Goal: Task Accomplishment & Management: Use online tool/utility

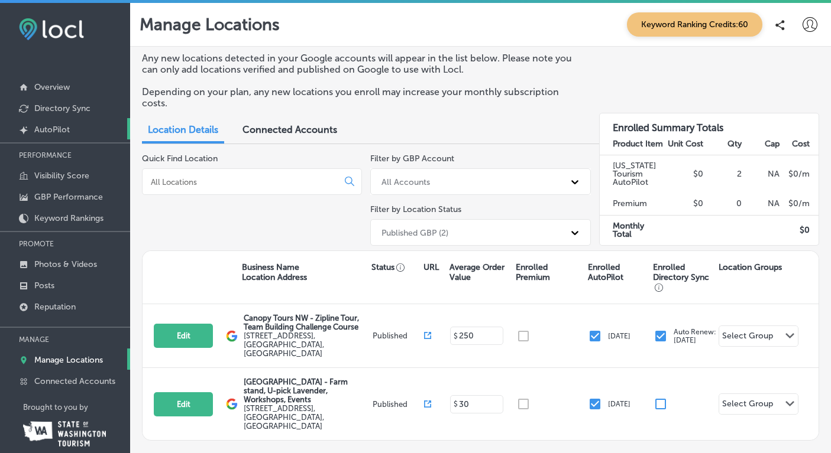
click at [51, 129] on p "AutoPilot" at bounding box center [51, 130] width 35 height 10
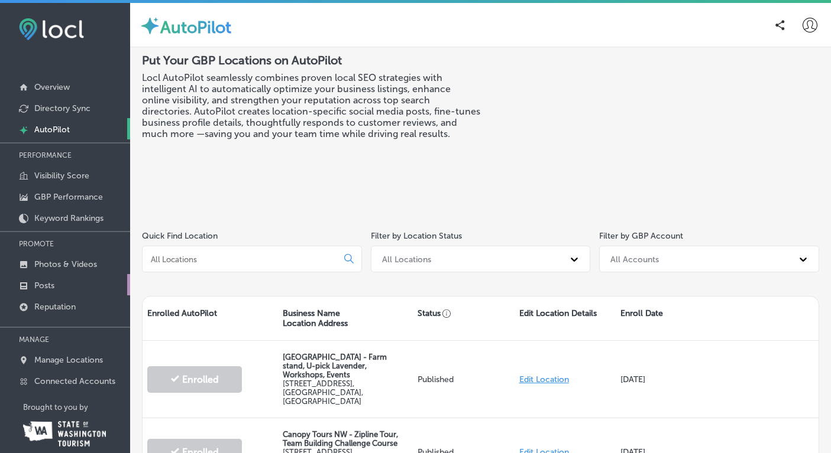
click at [34, 286] on link "Posts" at bounding box center [65, 284] width 130 height 21
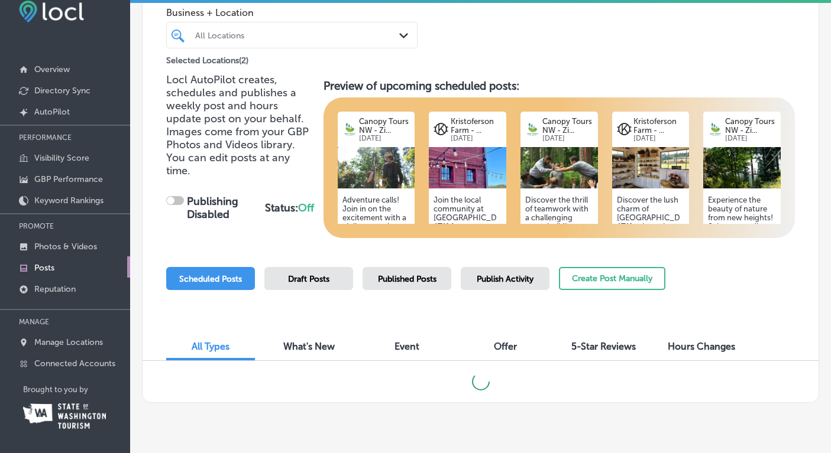
scroll to position [59, 0]
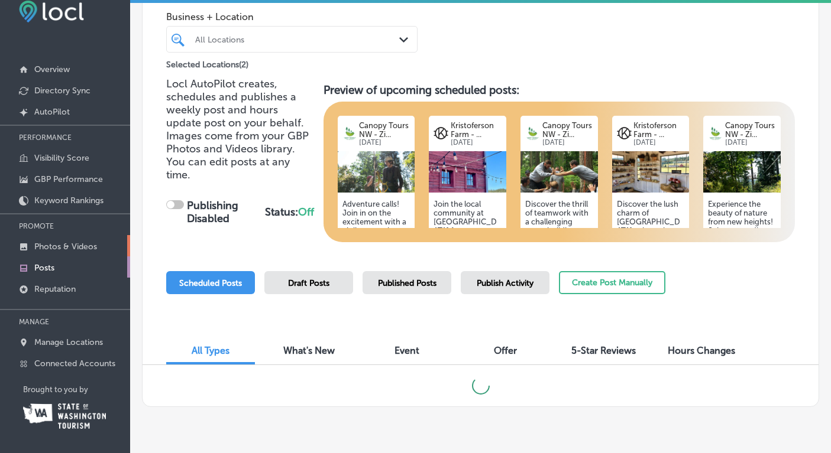
click at [60, 248] on p "Photos & Videos" at bounding box center [65, 247] width 63 height 10
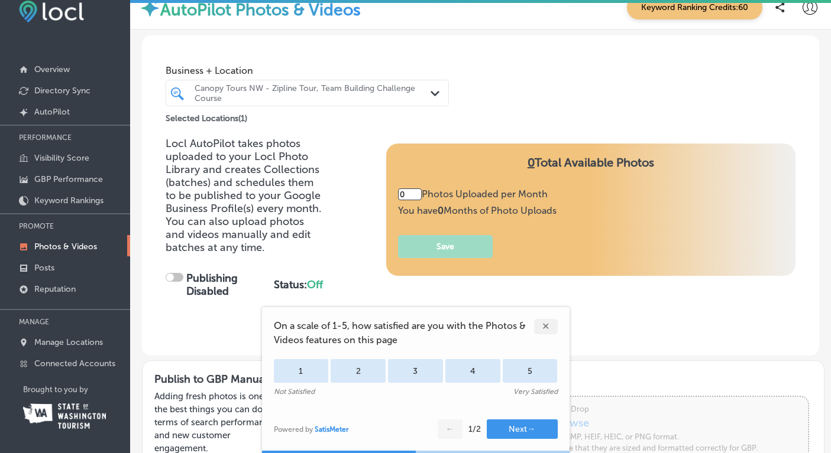
type input "5"
checkbox input "true"
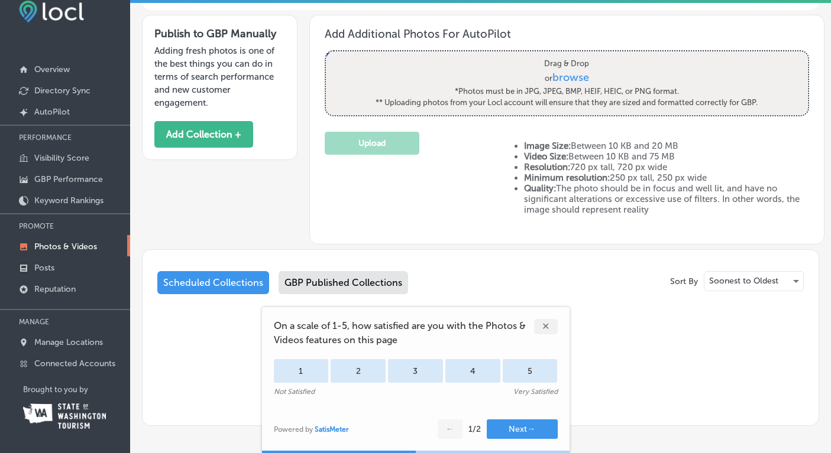
scroll to position [335, 0]
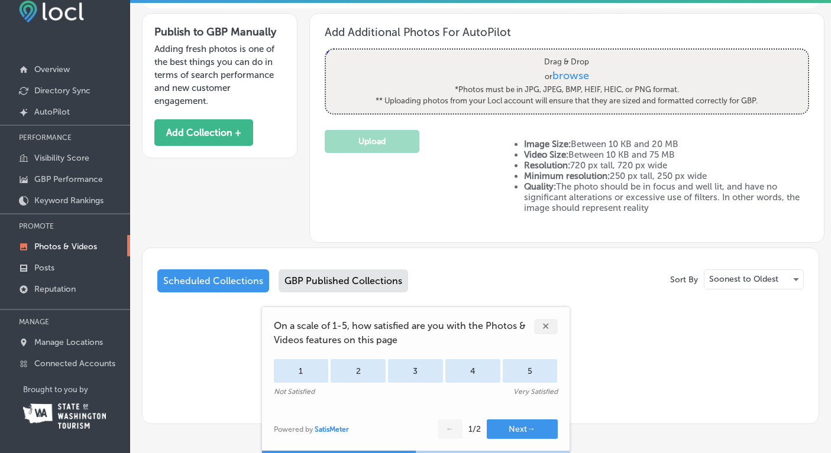
click at [544, 328] on div "✕" at bounding box center [546, 326] width 24 height 15
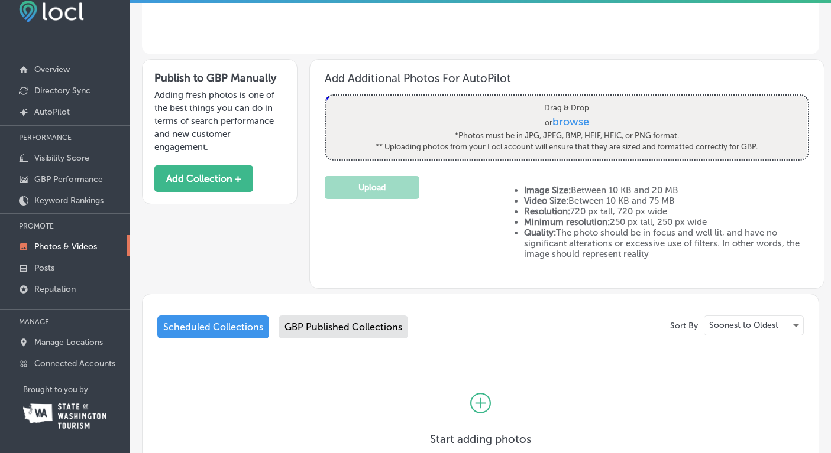
scroll to position [250, 0]
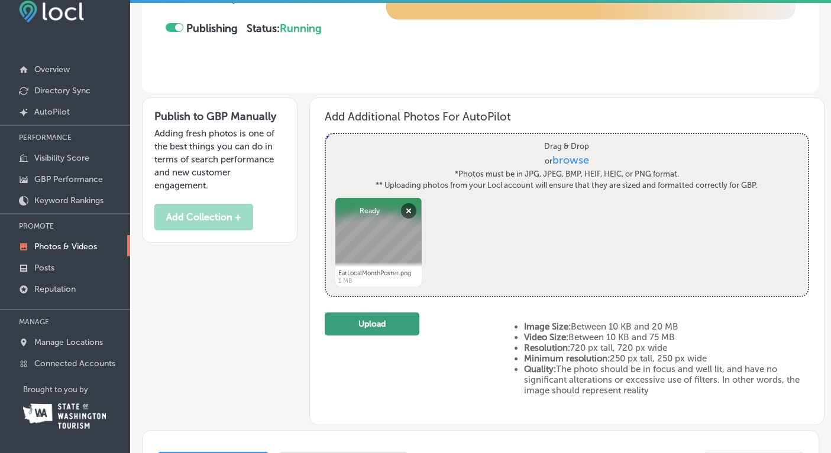
click at [369, 329] on button "Upload" at bounding box center [372, 324] width 95 height 23
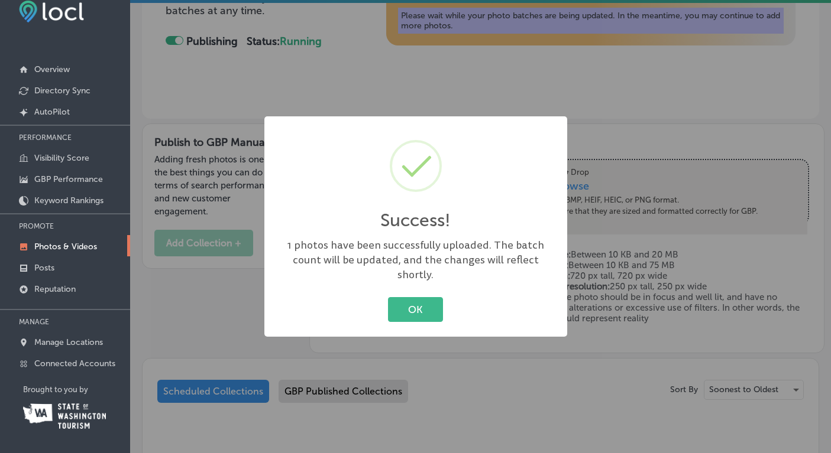
scroll to position [262, 0]
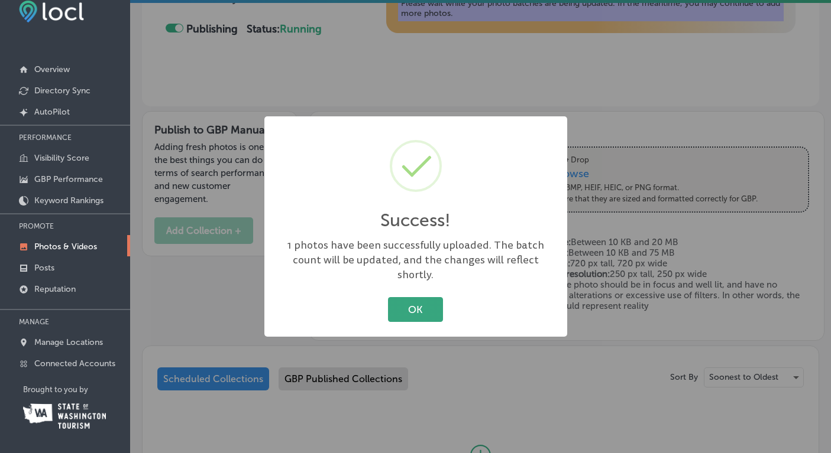
click at [406, 302] on button "OK" at bounding box center [415, 309] width 55 height 24
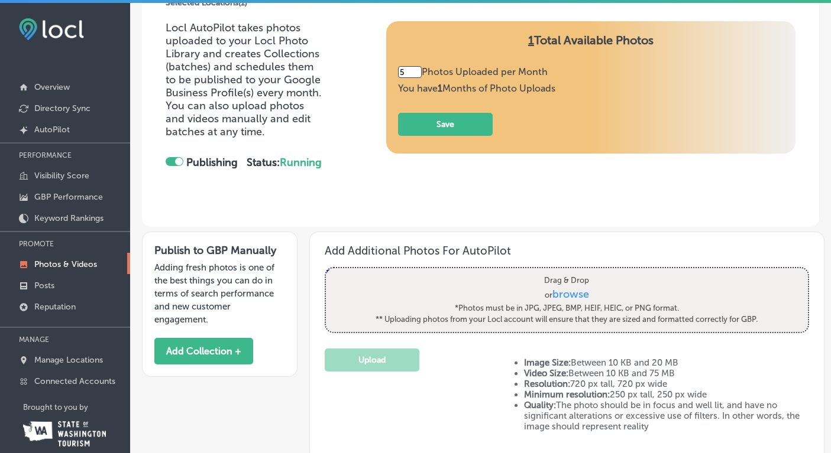
scroll to position [0, 0]
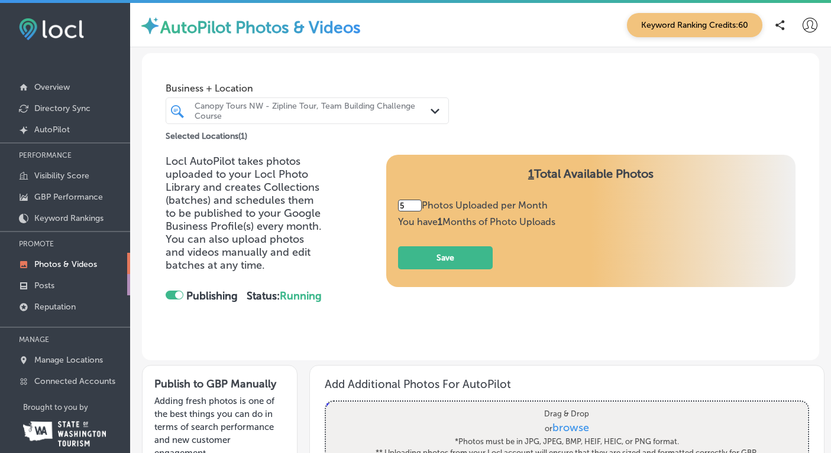
click at [44, 285] on p "Posts" at bounding box center [44, 286] width 20 height 10
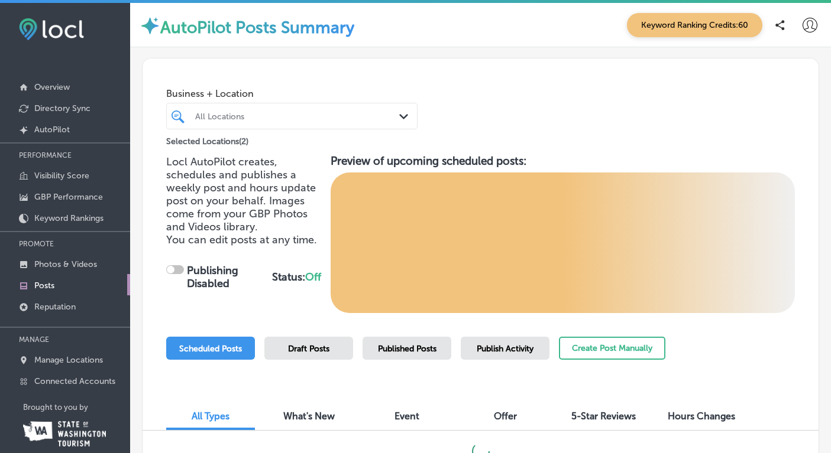
checkbox input "true"
